Goal: Information Seeking & Learning: Learn about a topic

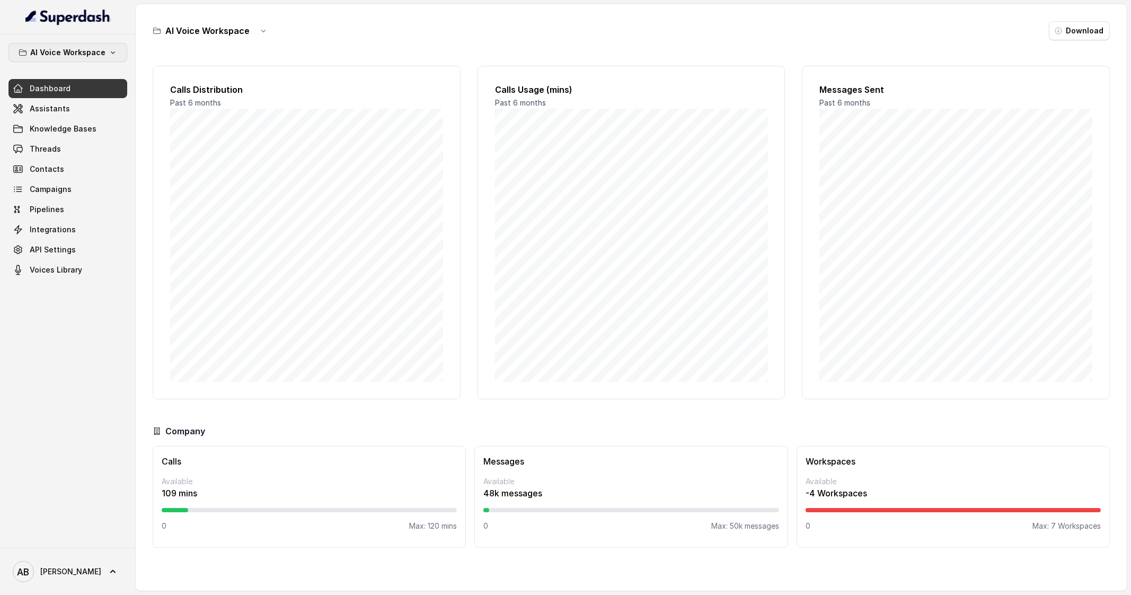
click at [101, 48] on p "AI Voice Workspace" at bounding box center [67, 52] width 75 height 13
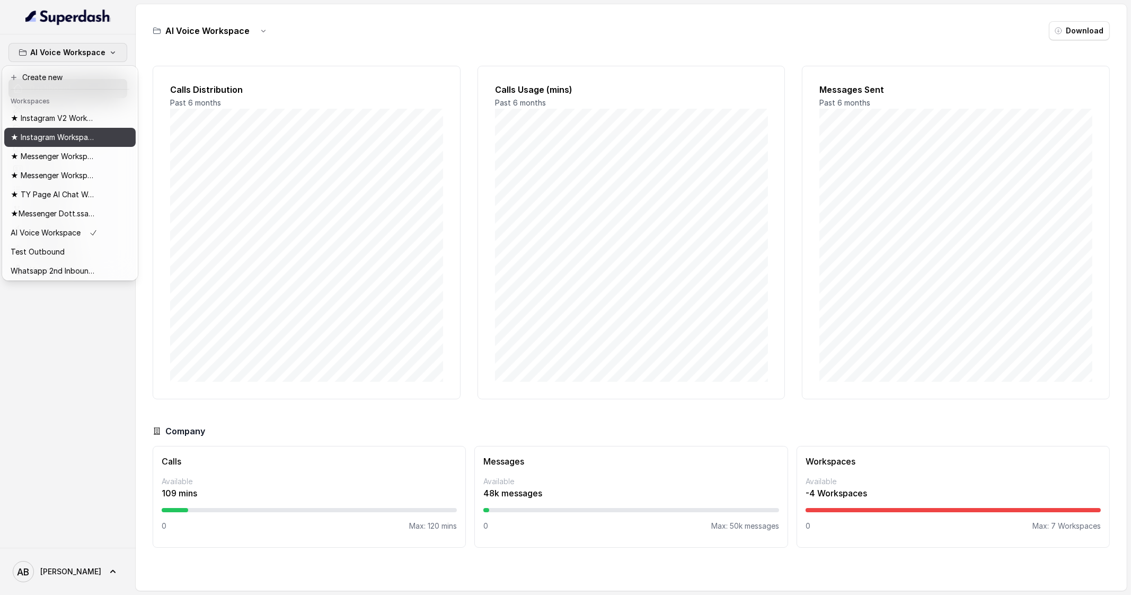
click at [74, 136] on p "★ Instagram Workspace" at bounding box center [53, 137] width 85 height 13
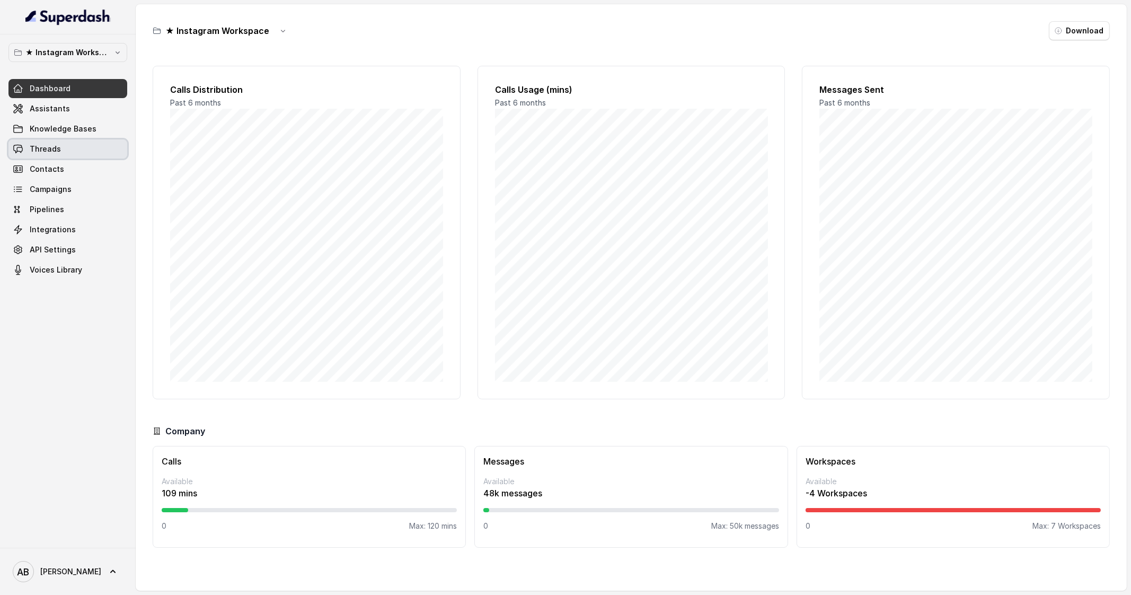
click at [76, 150] on link "Threads" at bounding box center [67, 148] width 119 height 19
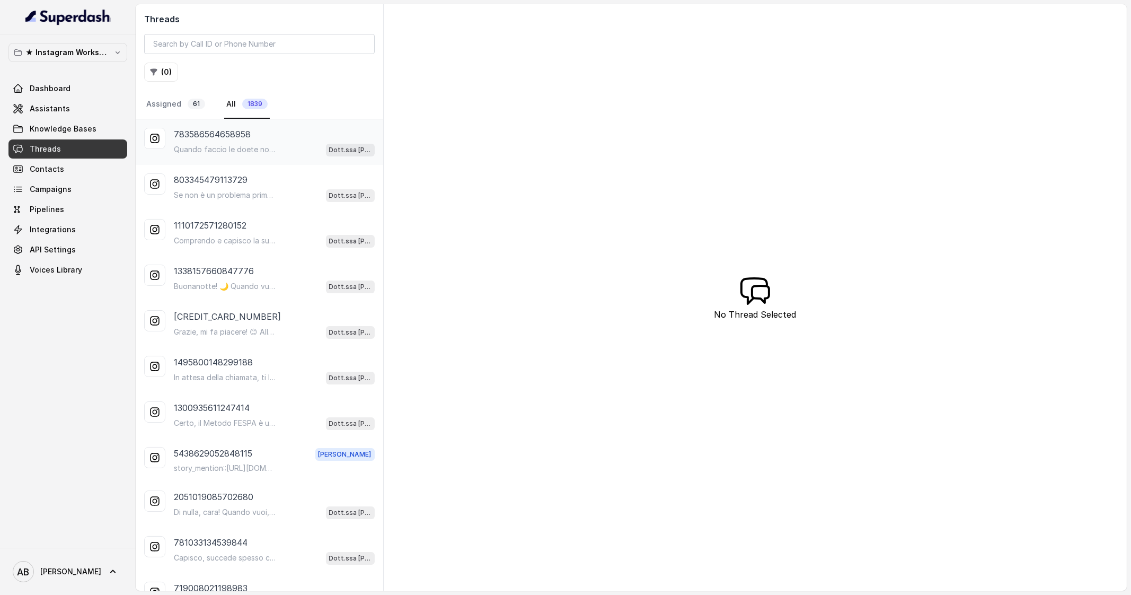
click at [238, 152] on p "Quando faccio le doete non riesco mai a seguirle perfettamente forse perché tro…" at bounding box center [225, 149] width 102 height 11
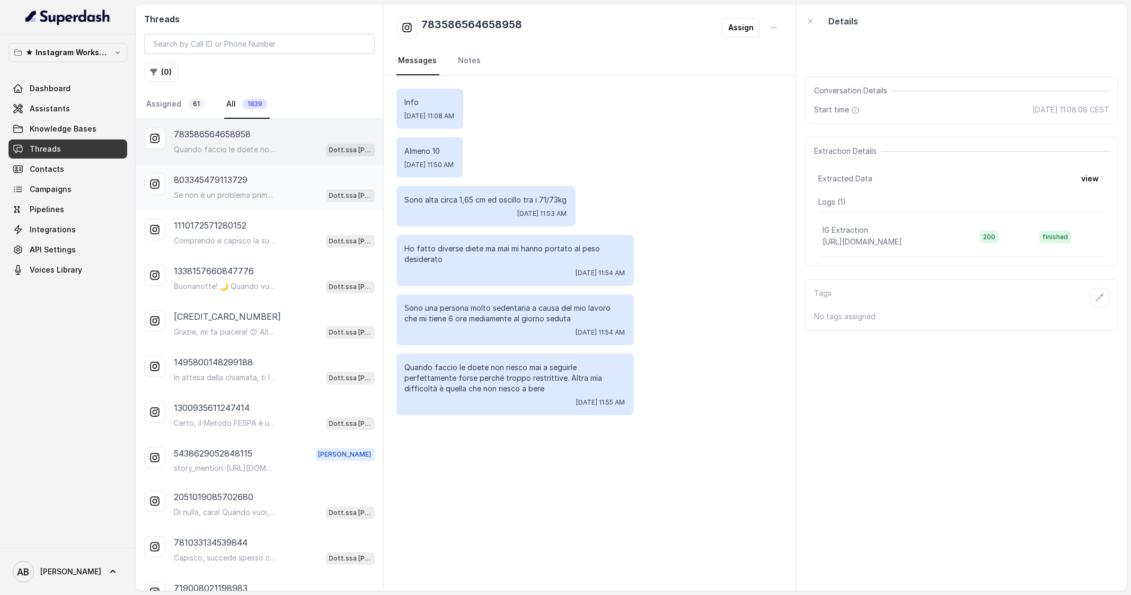
click at [250, 198] on p "Se non è un problema prima vorrei sapere più o meno i costi, così da potermi re…" at bounding box center [225, 195] width 102 height 11
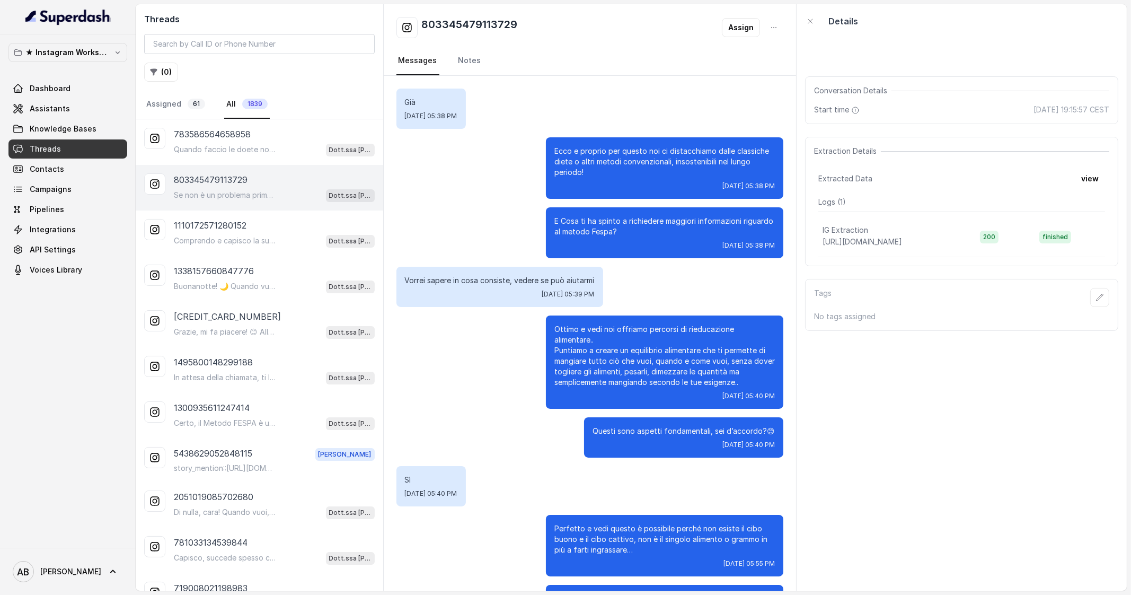
scroll to position [1584, 0]
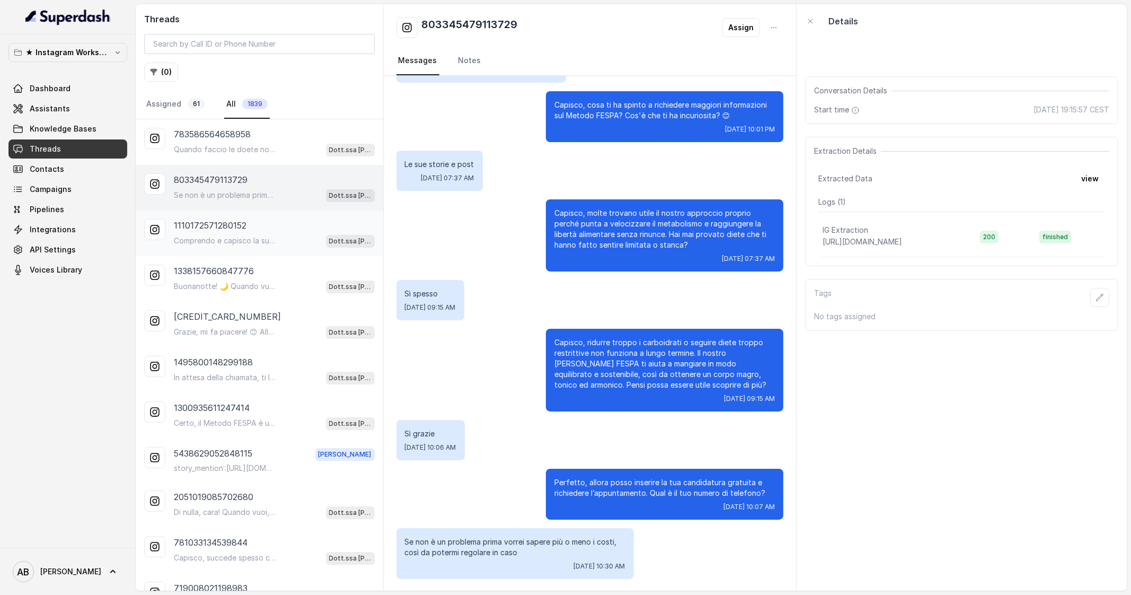
click at [296, 239] on div "Comprendo e capisco la sua visione, dato che tante persone utilizzano la chetog…" at bounding box center [274, 241] width 201 height 14
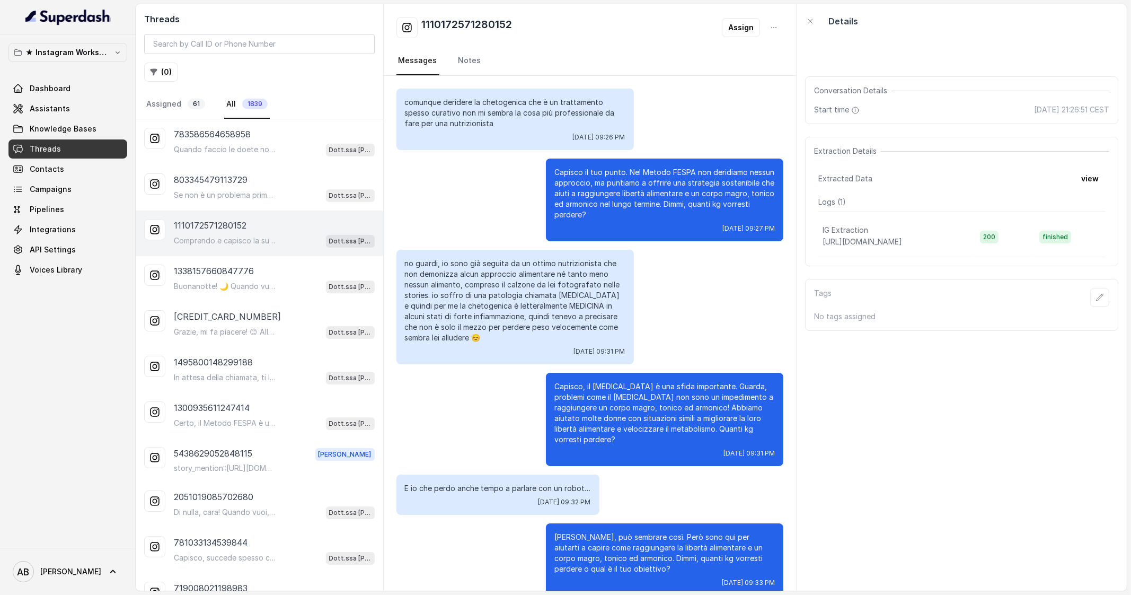
scroll to position [337, 0]
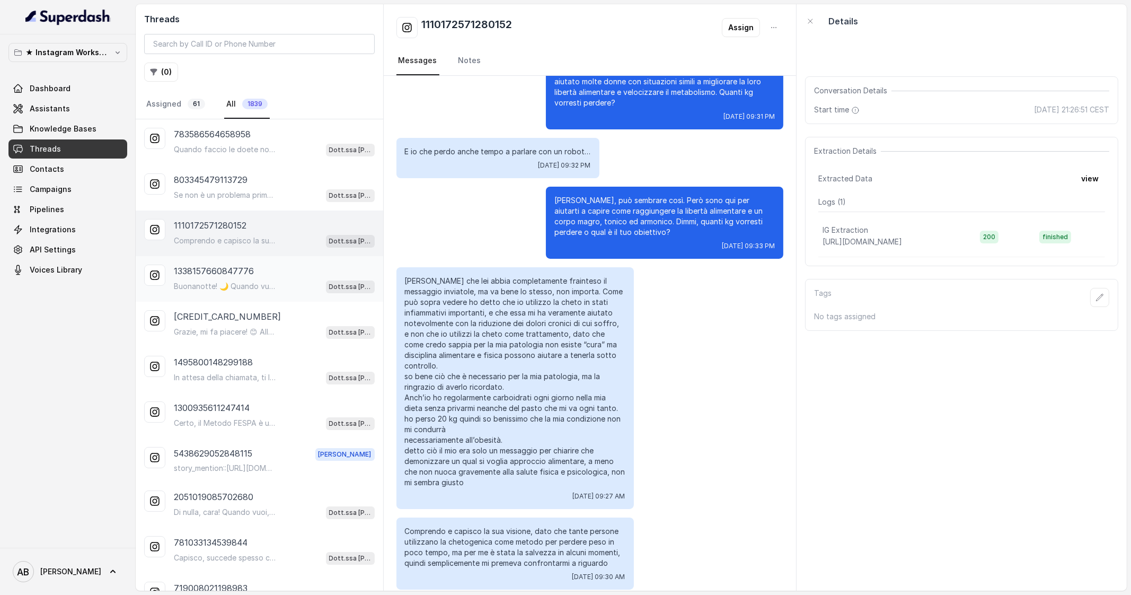
click at [259, 266] on div "1338157660847776" at bounding box center [274, 271] width 201 height 13
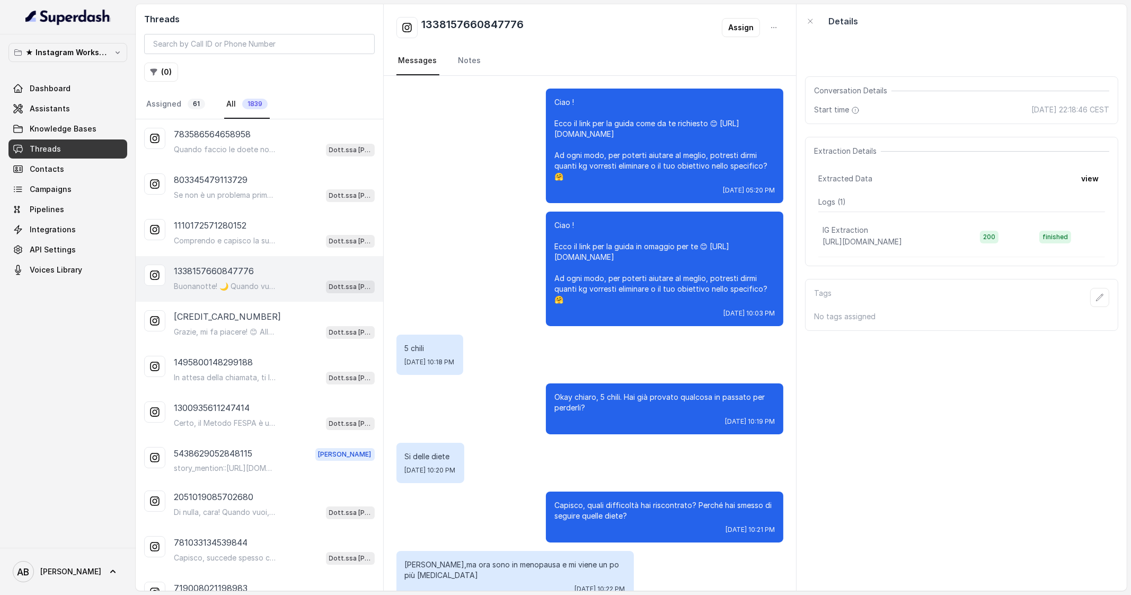
scroll to position [1111, 0]
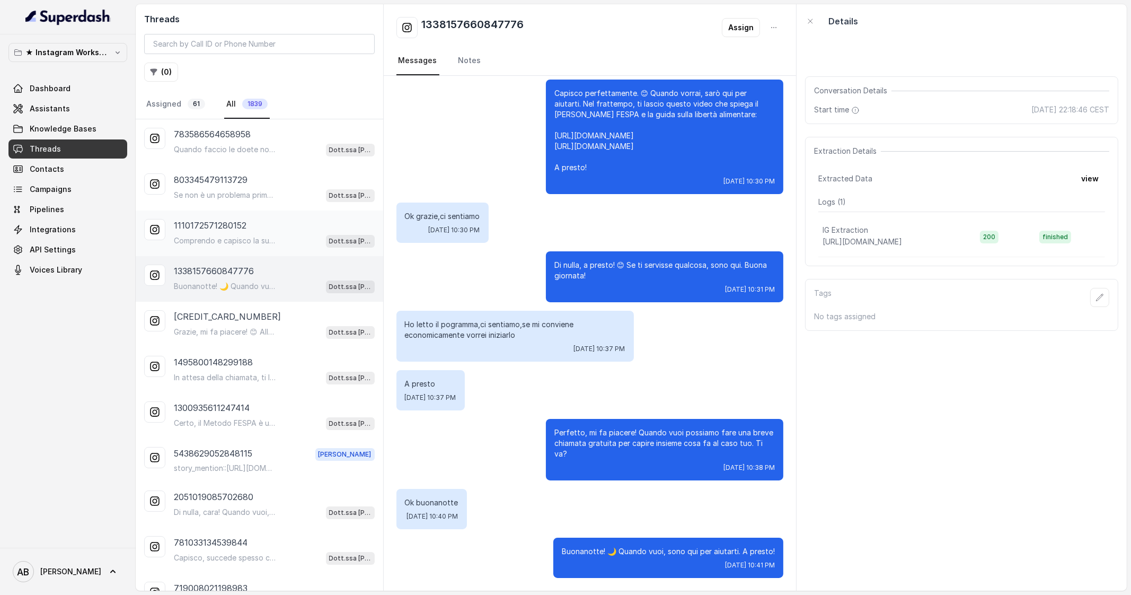
click at [243, 216] on div "1110172571280152 Comprendo e capisco la sua visione, dato che tante persone uti…" at bounding box center [260, 233] width 248 height 46
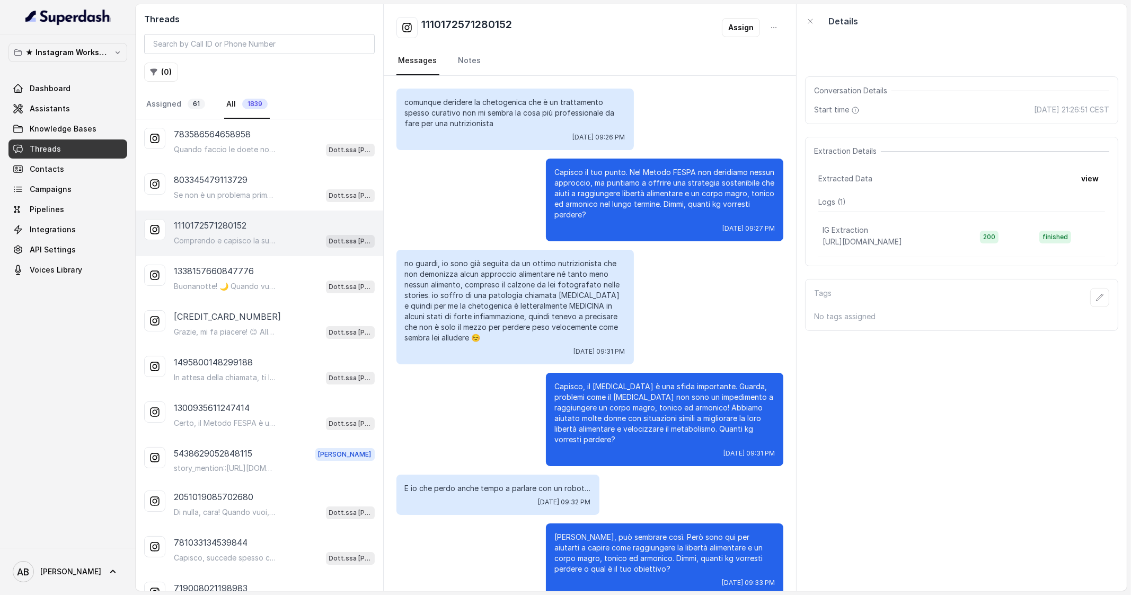
scroll to position [337, 0]
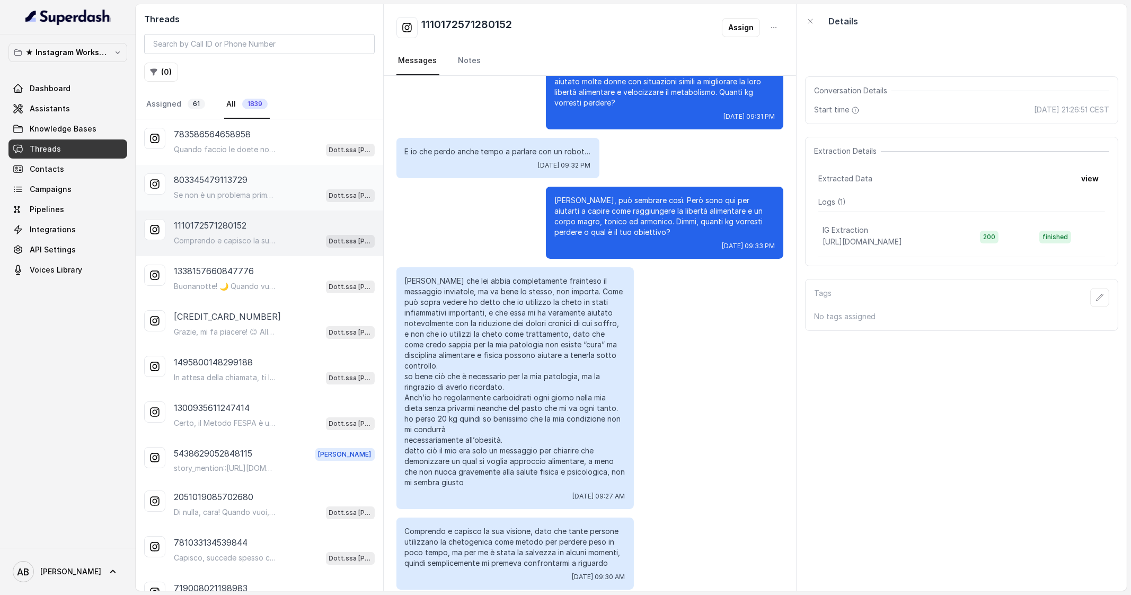
click at [232, 179] on p "803345479113729" at bounding box center [211, 179] width 74 height 13
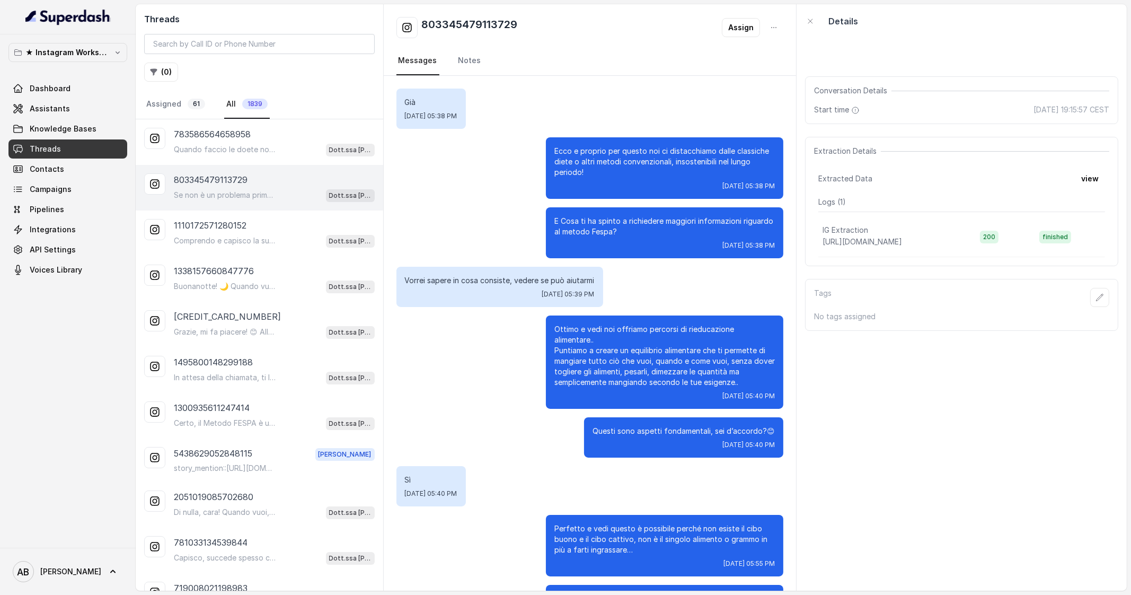
scroll to position [1584, 0]
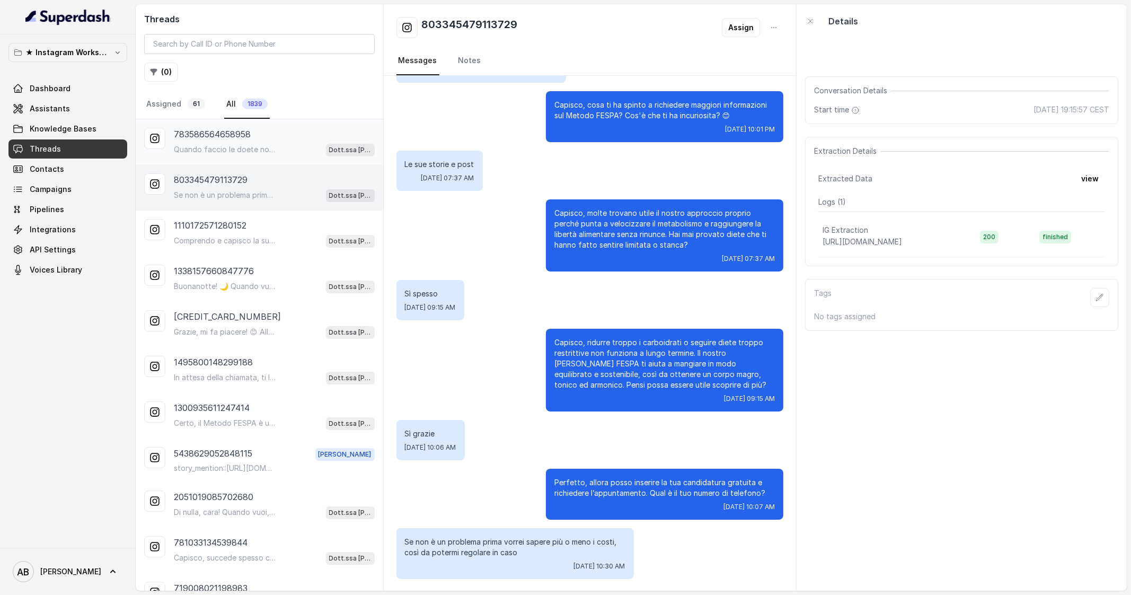
click at [227, 143] on div "Quando faccio le doete non riesco mai a seguirle perfettamente forse perché tro…" at bounding box center [274, 150] width 201 height 14
